Goal: Go to known website: Access a specific website the user already knows

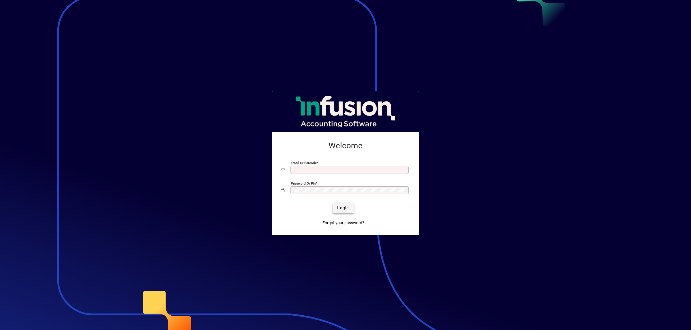
type input "**********"
click at [342, 209] on span "Login" at bounding box center [343, 208] width 12 height 6
